Goal: Task Accomplishment & Management: Complete application form

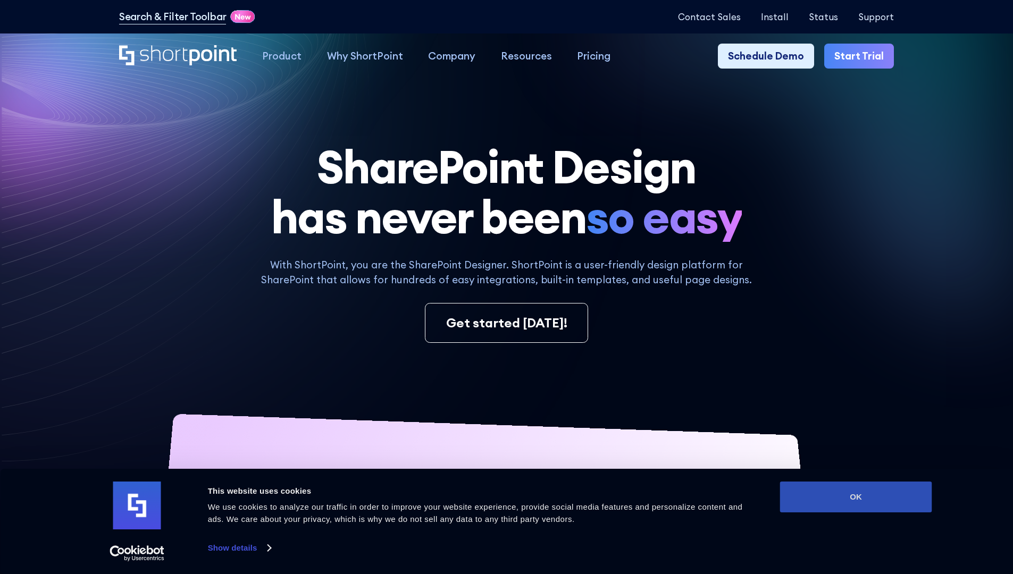
click at [855, 497] on button "OK" at bounding box center [856, 497] width 152 height 31
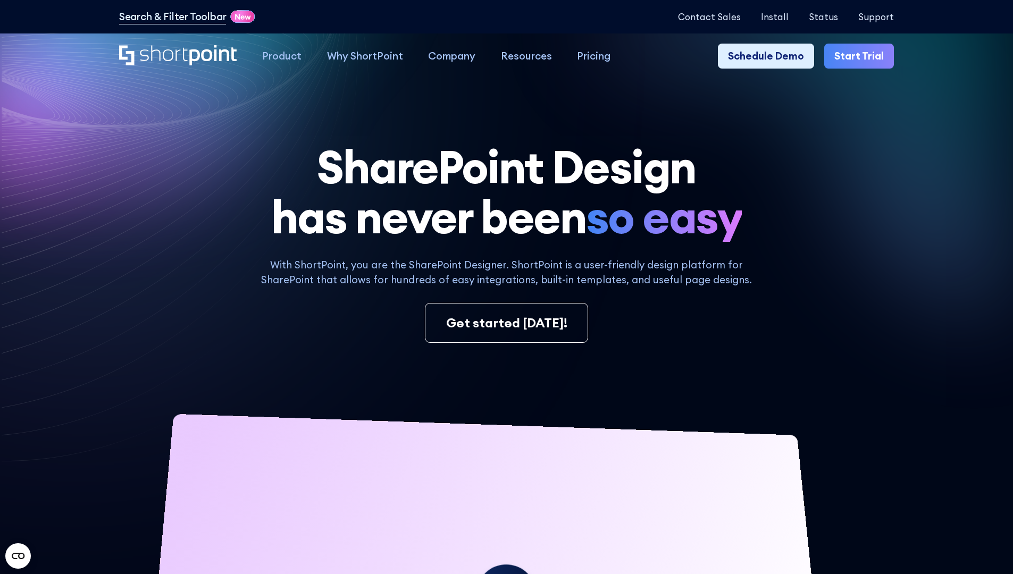
click at [862, 56] on link "Start Trial" at bounding box center [859, 57] width 70 height 26
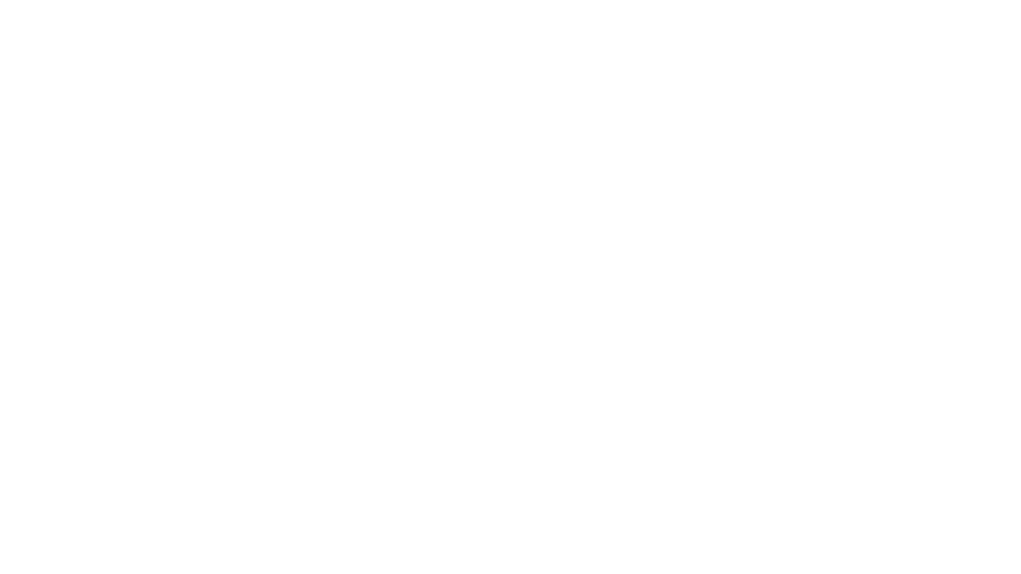
type input "Archebald"
type input "Berkuskv"
type input "2125556789"
select select "Microsoft 365"
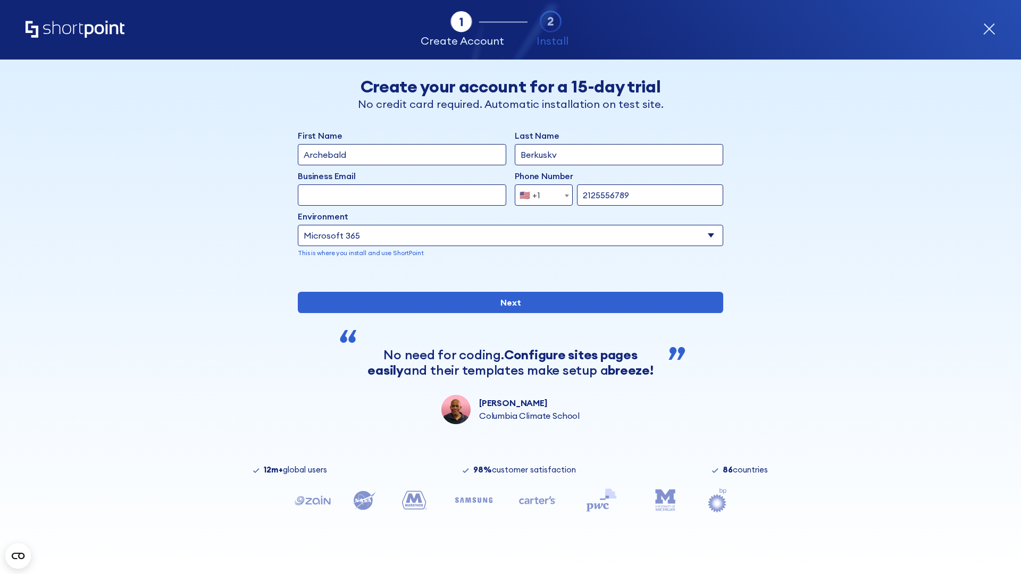
type input "2125556789"
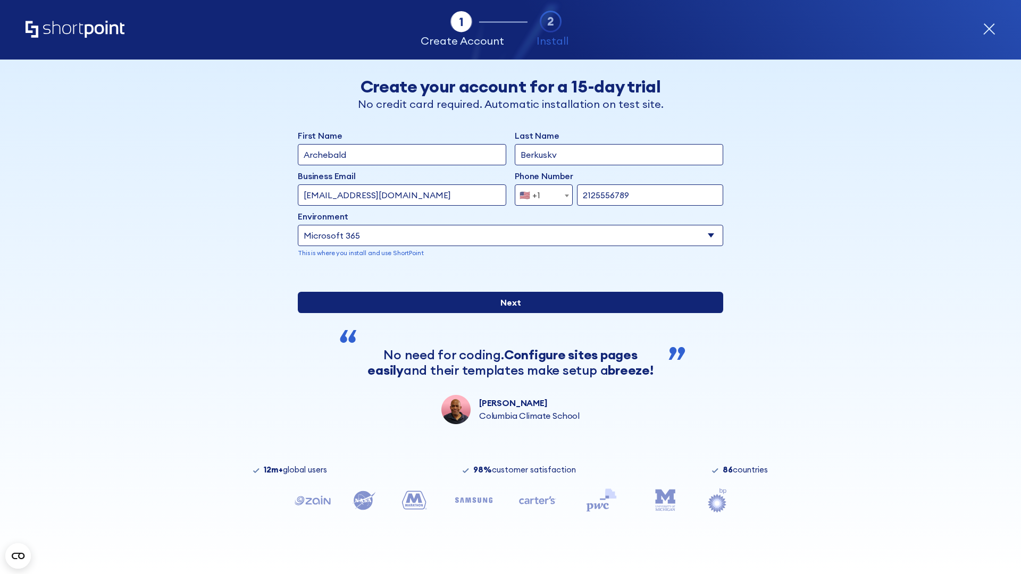
scroll to position [3, 0]
click at [506, 313] on input "Next" at bounding box center [510, 302] width 425 height 21
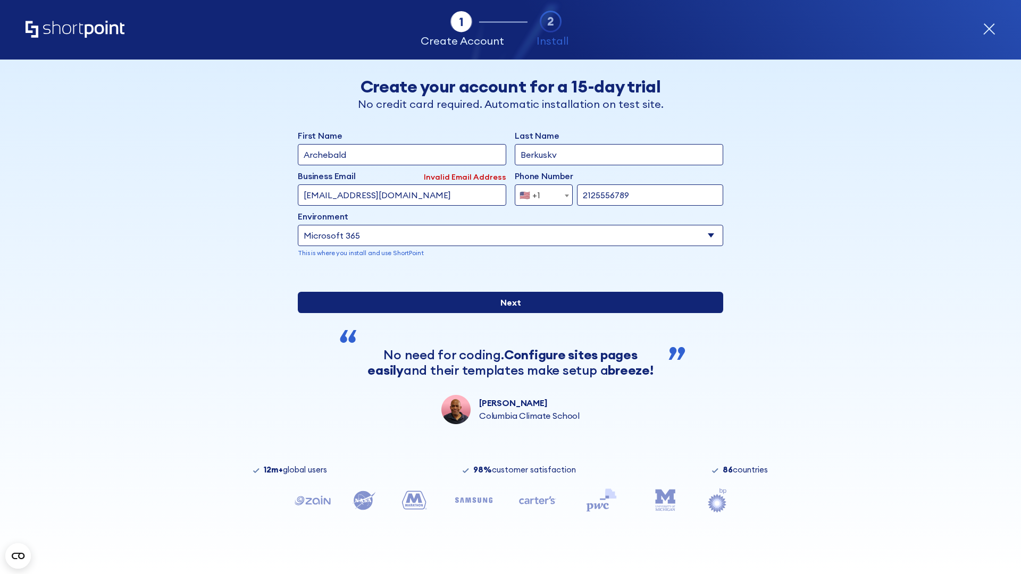
click at [506, 313] on input "Next" at bounding box center [510, 302] width 425 height 21
type input "test@shortpoint.com"
click at [506, 313] on input "Next" at bounding box center [510, 302] width 425 height 21
